Goal: Task Accomplishment & Management: Complete application form

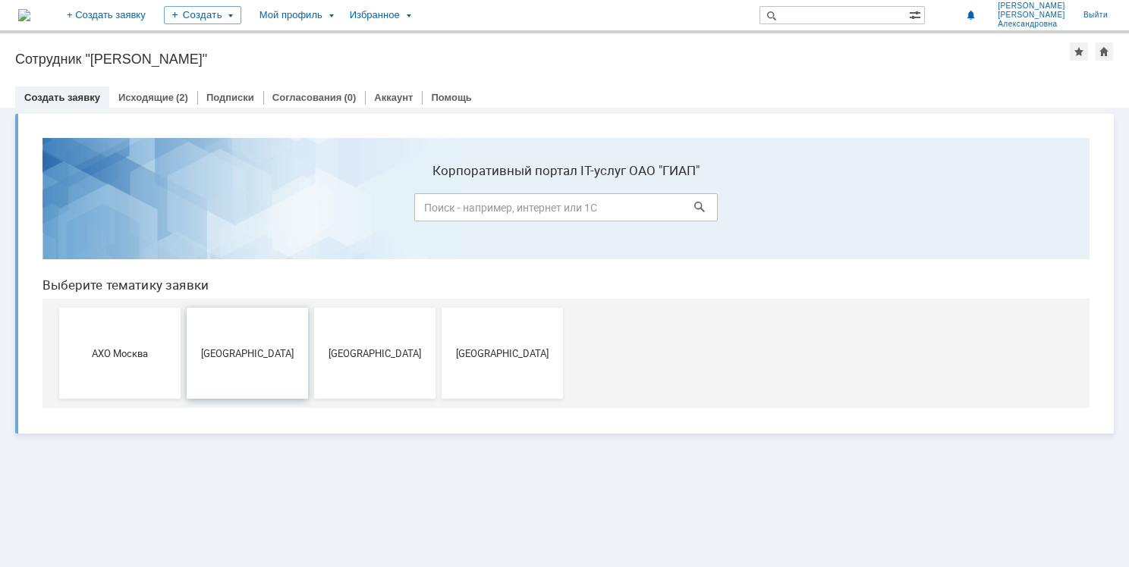
click at [238, 345] on button "[GEOGRAPHIC_DATA]" at bounding box center [247, 353] width 121 height 91
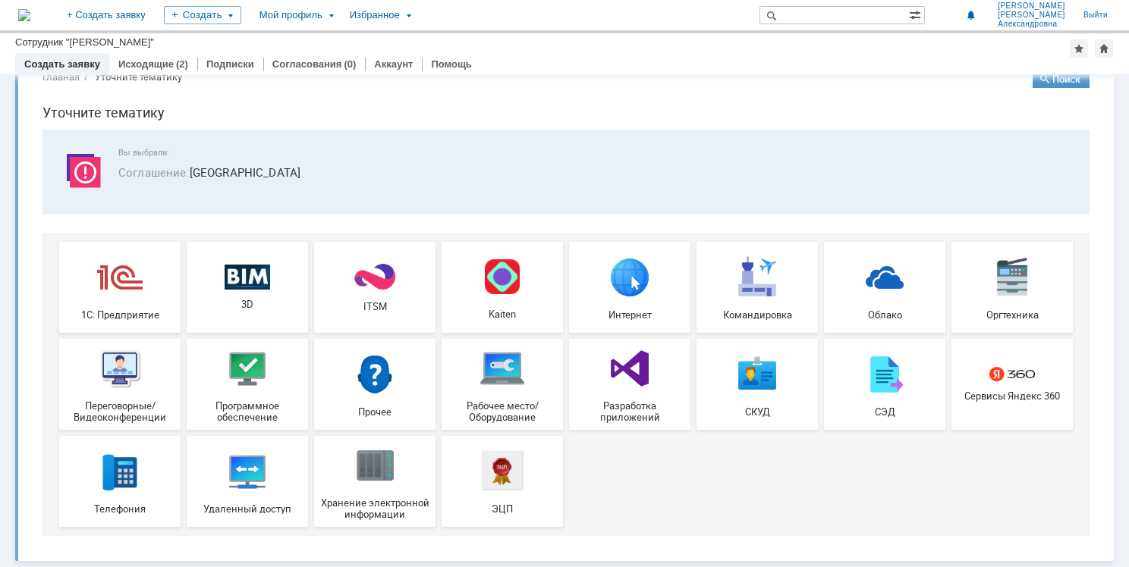
scroll to position [34, 0]
click at [864, 13] on input "text" at bounding box center [833, 15] width 149 height 18
click at [777, 13] on span at bounding box center [768, 15] width 18 height 18
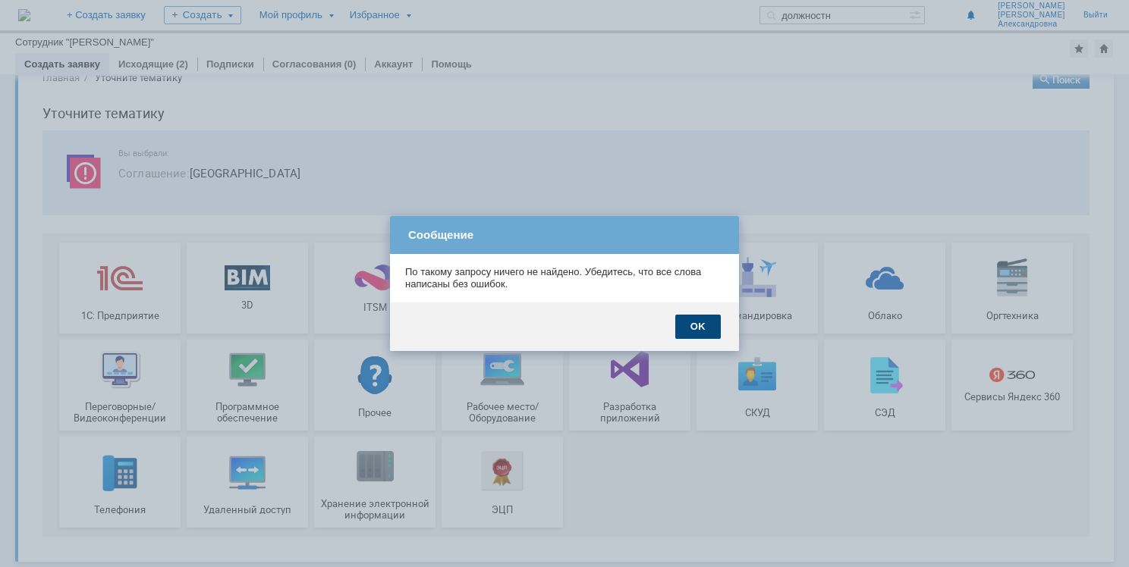
click at [701, 323] on div "OK" at bounding box center [698, 327] width 46 height 24
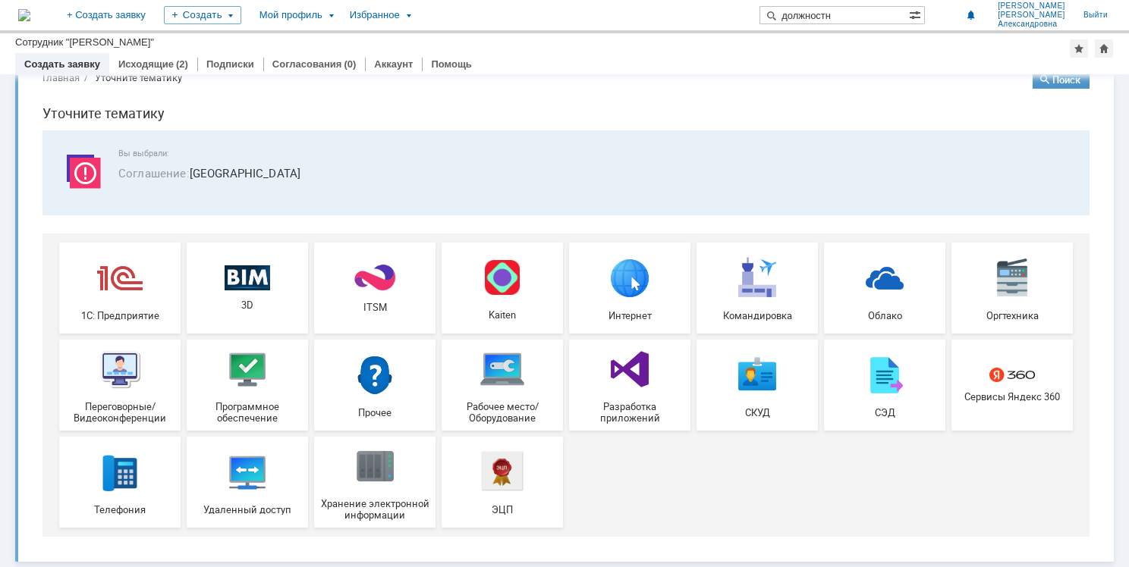
click at [864, 14] on input "должностн" at bounding box center [833, 15] width 149 height 18
type input "должностная"
click at [140, 63] on link "Исходящие" at bounding box center [145, 63] width 55 height 11
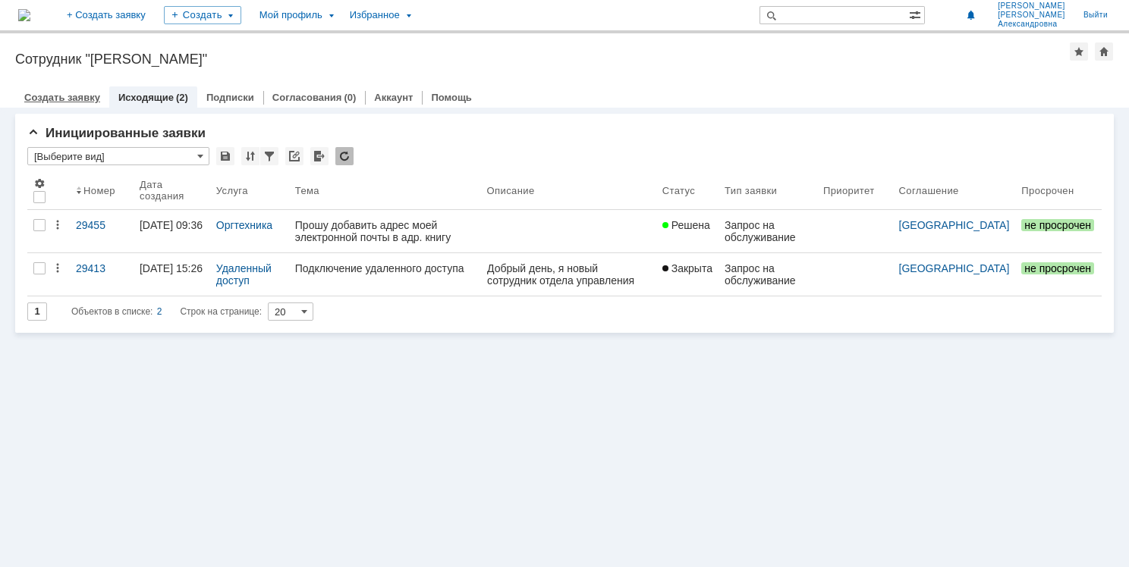
click at [58, 101] on link "Создать заявку" at bounding box center [62, 97] width 76 height 11
